Goal: Information Seeking & Learning: Learn about a topic

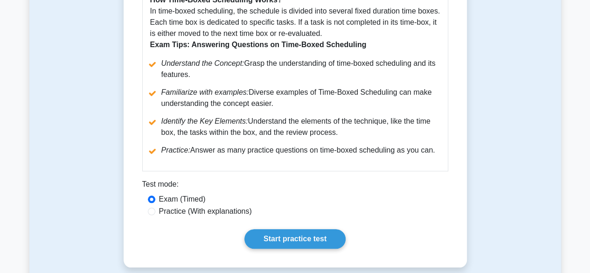
click at [363, 193] on div "Test mode:" at bounding box center [295, 186] width 306 height 15
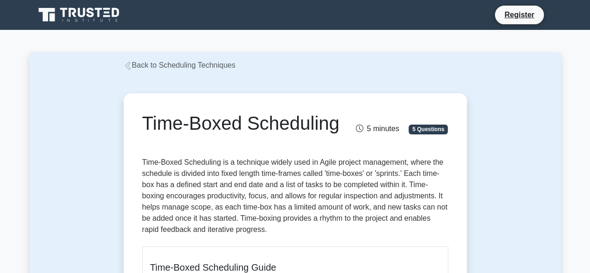
click at [161, 68] on link "Back to Scheduling Techniques" at bounding box center [180, 65] width 112 height 8
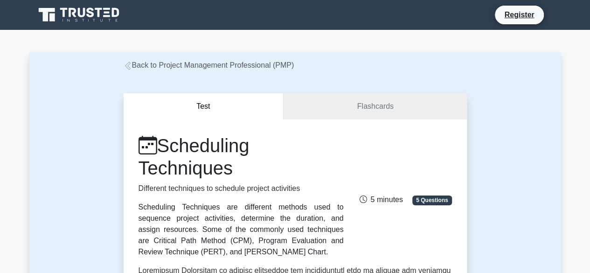
click at [170, 67] on link "Back to Project Management Professional (PMP)" at bounding box center [209, 65] width 171 height 8
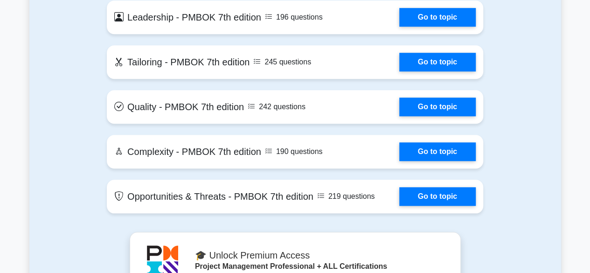
scroll to position [2144, 0]
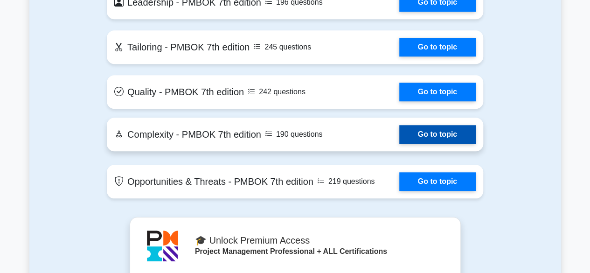
click at [399, 138] on link "Go to topic" at bounding box center [437, 134] width 76 height 19
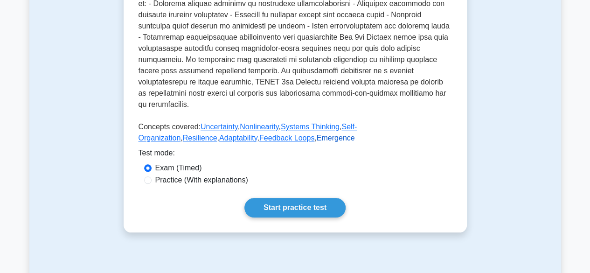
scroll to position [373, 0]
